Goal: Check status: Check status

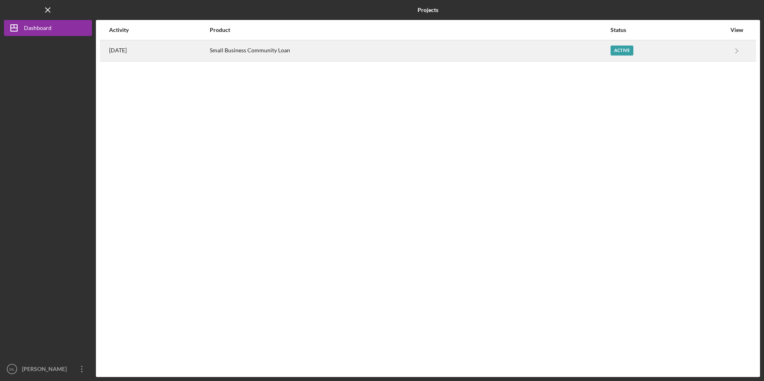
click at [291, 53] on div "Small Business Community Loan" at bounding box center [410, 51] width 400 height 20
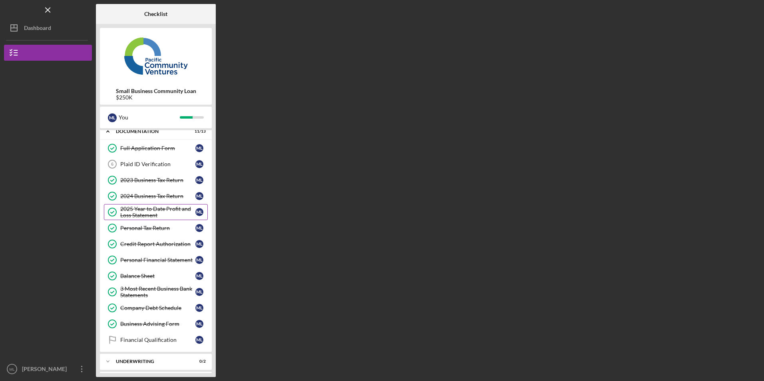
scroll to position [43, 0]
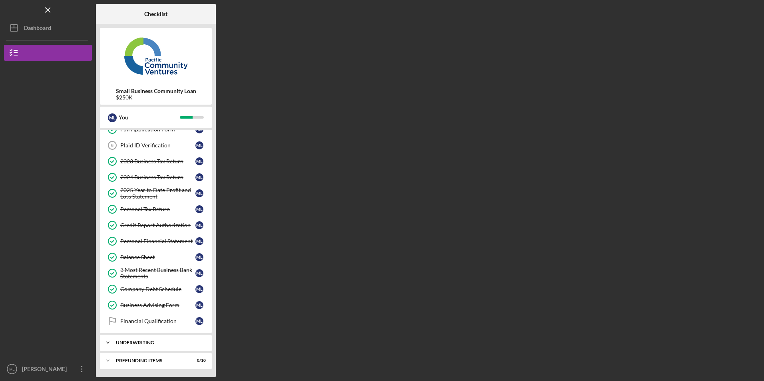
click at [167, 341] on div "Underwriting" at bounding box center [159, 343] width 86 height 5
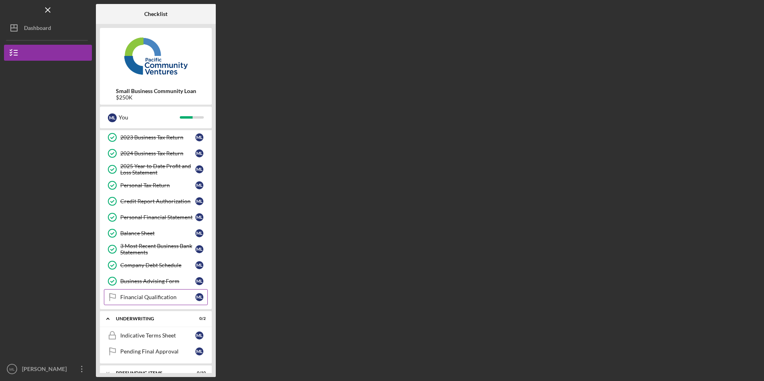
scroll to position [80, 0]
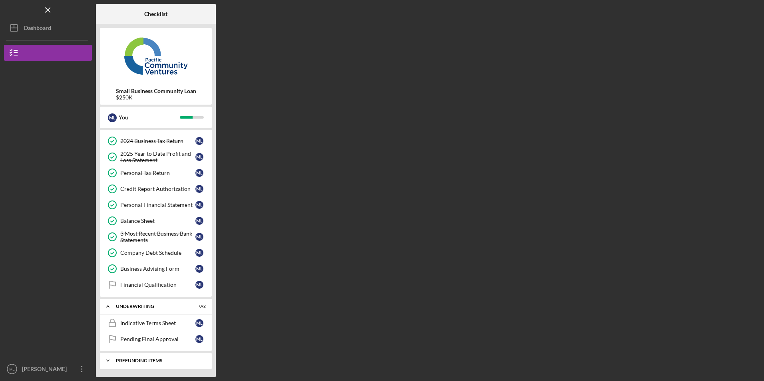
click at [155, 360] on div "Prefunding Items" at bounding box center [159, 361] width 86 height 5
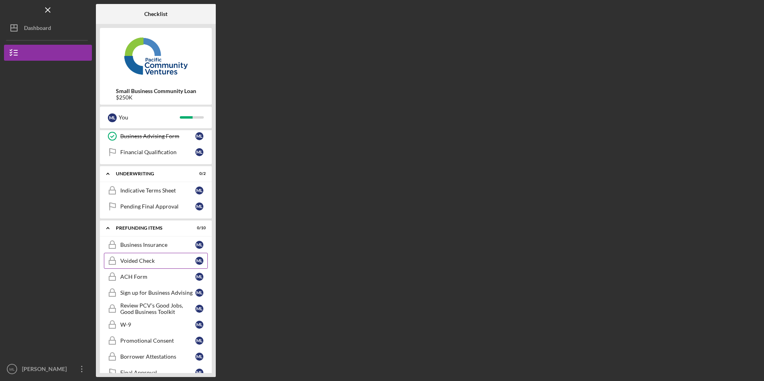
scroll to position [164, 0]
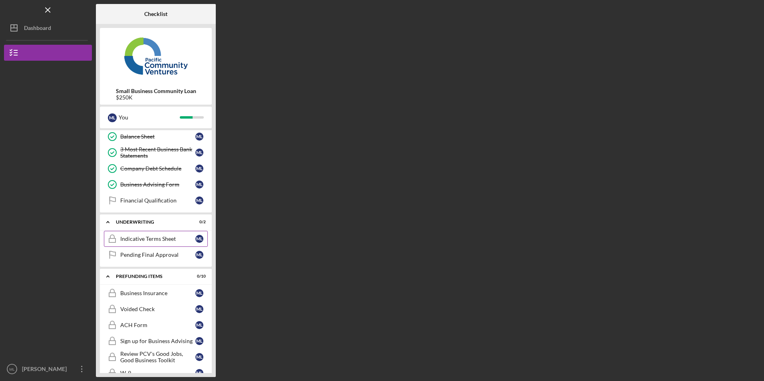
click at [138, 237] on div "Indicative Terms Sheet" at bounding box center [157, 239] width 75 height 6
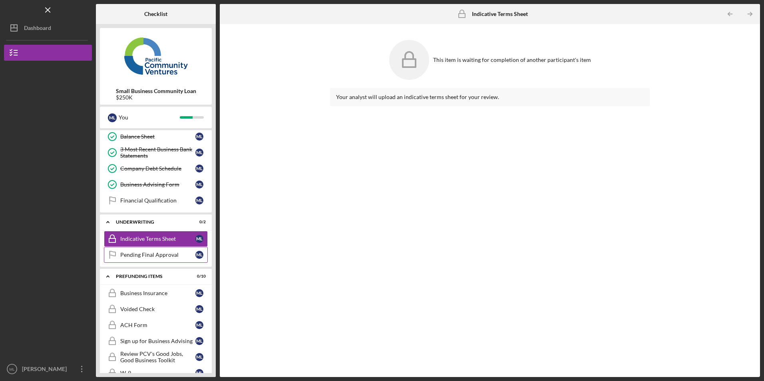
click at [144, 257] on div "Pending Final Approval" at bounding box center [157, 255] width 75 height 6
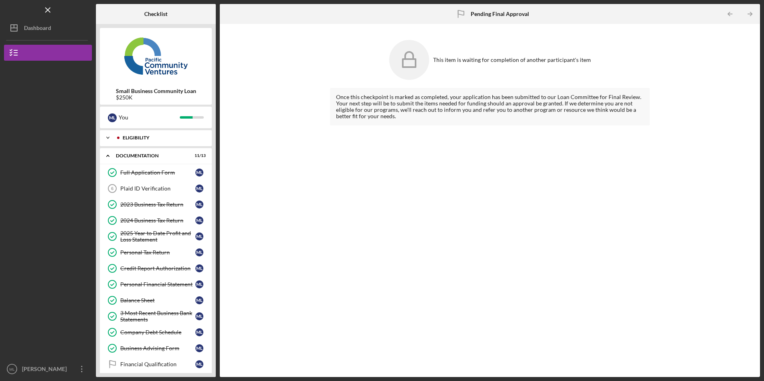
click at [106, 141] on icon "Icon/Expander" at bounding box center [108, 138] width 16 height 16
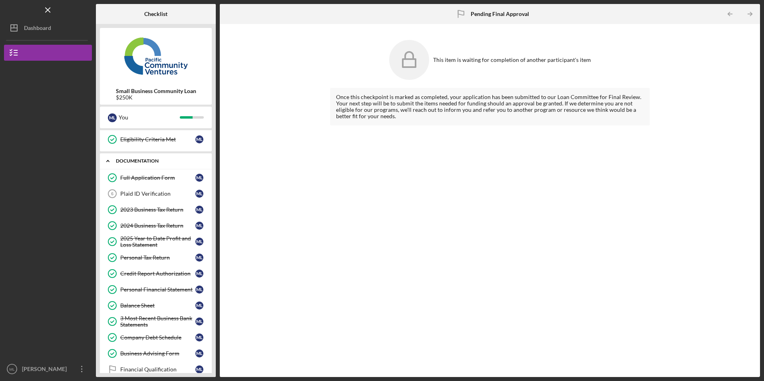
scroll to position [80, 0]
click at [77, 371] on icon "Icon/Overflow" at bounding box center [82, 369] width 20 height 20
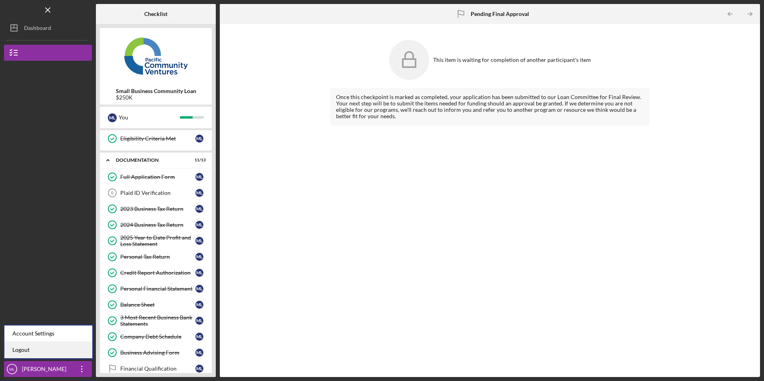
click at [57, 351] on link "Logout" at bounding box center [48, 350] width 88 height 16
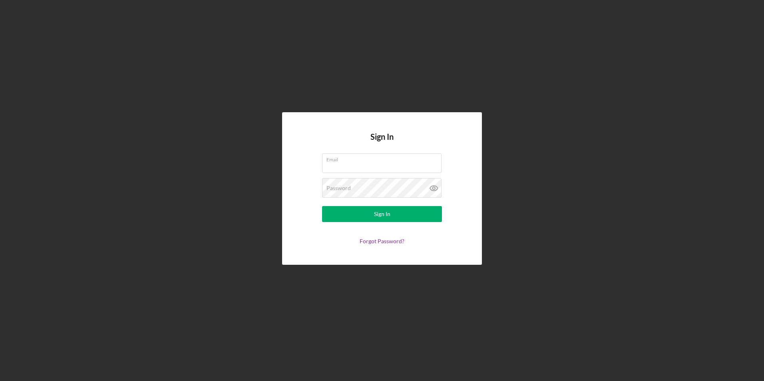
type input "[EMAIL_ADDRESS][DOMAIN_NAME]"
drag, startPoint x: 396, startPoint y: 166, endPoint x: 249, endPoint y: 166, distance: 147.1
click at [249, 166] on div "Sign In Email [EMAIL_ADDRESS][DOMAIN_NAME] Password Sign In Forgot Password?" at bounding box center [382, 188] width 756 height 377
click at [453, 32] on div "Sign In Email [EMAIL_ADDRESS][DOMAIN_NAME] Password Sign In Forgot Password?" at bounding box center [382, 188] width 756 height 377
